Goal: Find specific page/section: Find specific page/section

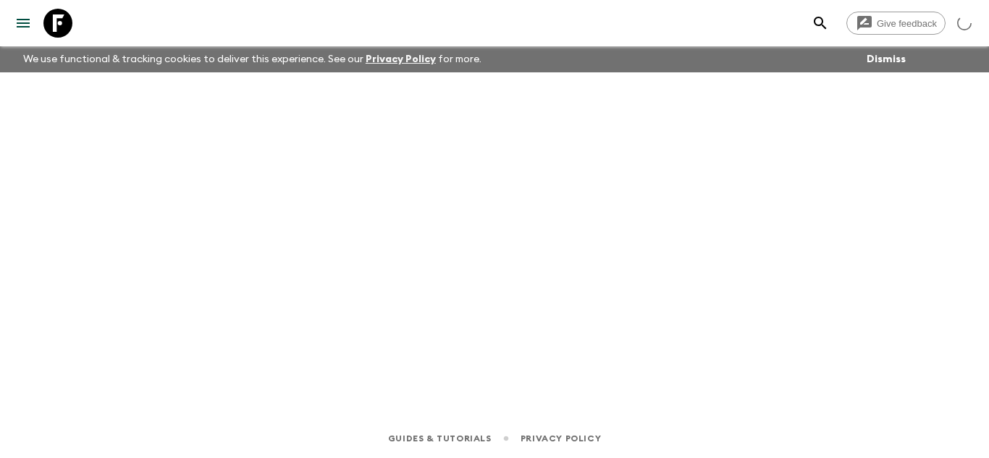
click at [55, 26] on icon at bounding box center [57, 23] width 29 height 29
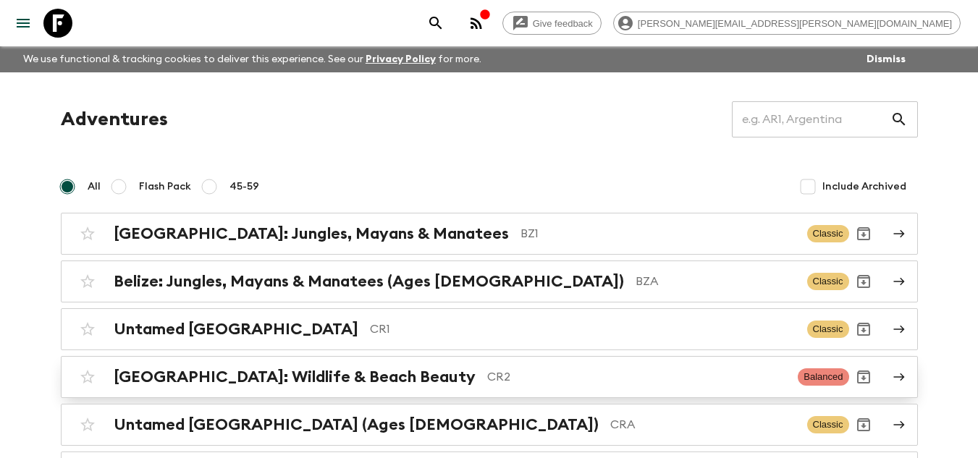
click at [487, 369] on p "CR2" at bounding box center [637, 377] width 300 height 17
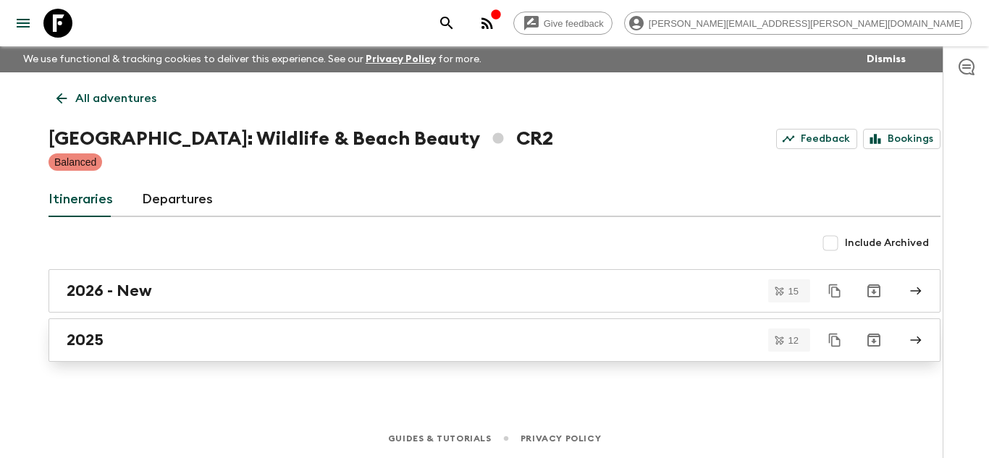
click at [418, 339] on div "2025" at bounding box center [481, 340] width 829 height 19
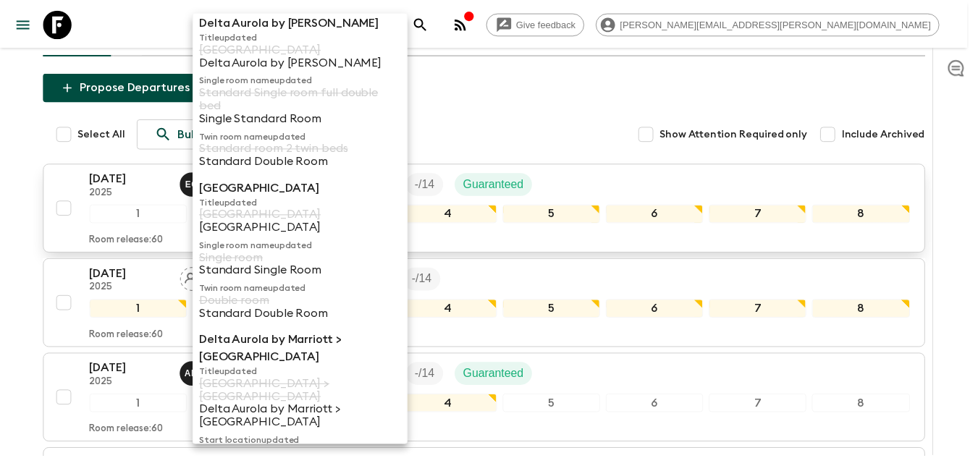
scroll to position [50, 0]
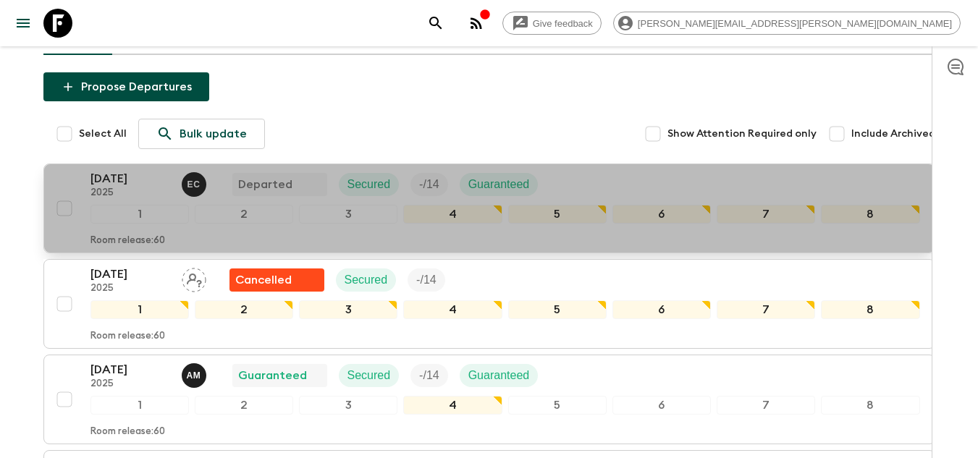
click at [119, 188] on p "2025" at bounding box center [131, 194] width 80 height 12
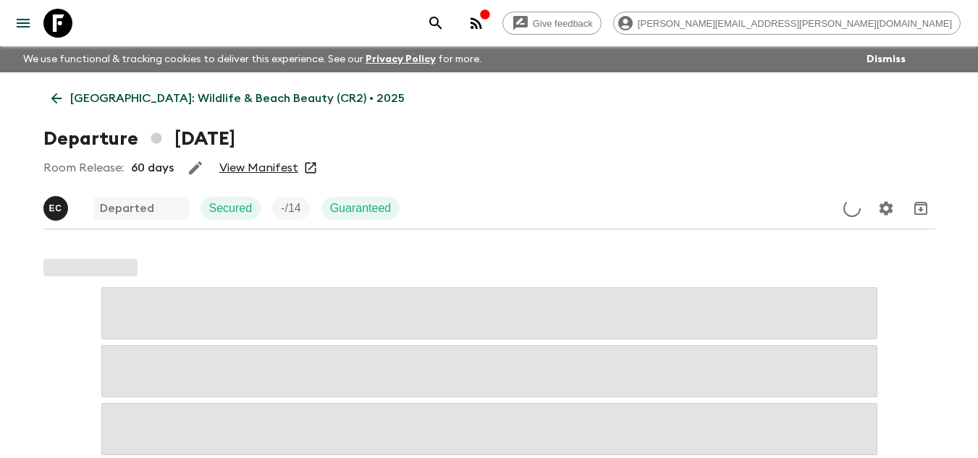
click at [249, 168] on link "View Manifest" at bounding box center [258, 168] width 79 height 14
